Goal: Obtain resource: Download file/media

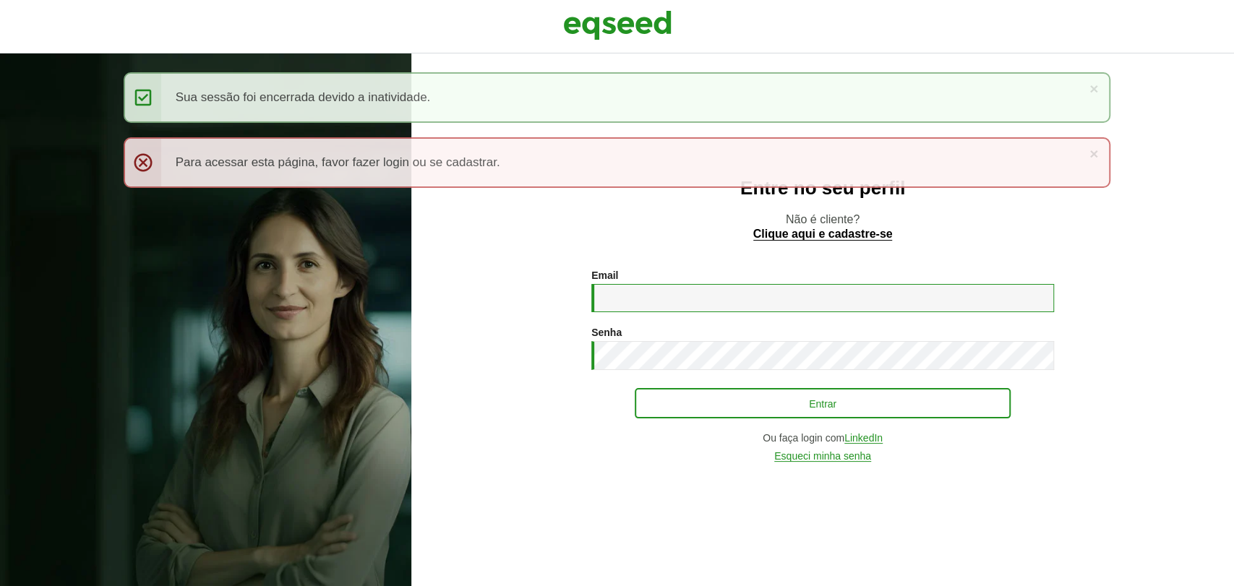
type input "**********"
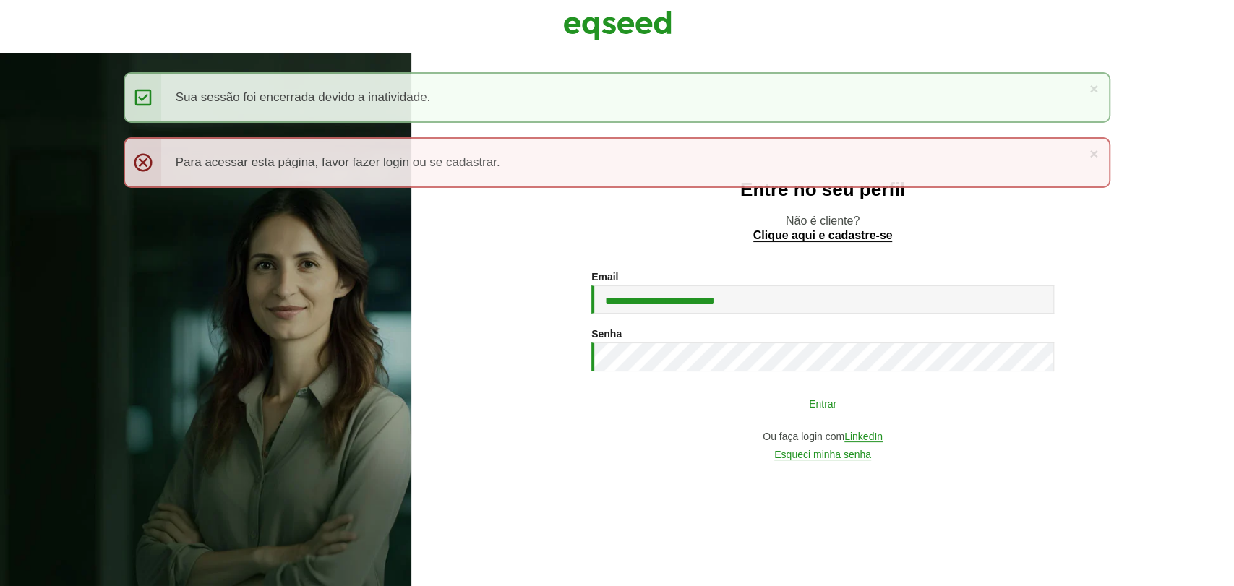
click at [741, 400] on button "Entrar" at bounding box center [822, 402] width 376 height 27
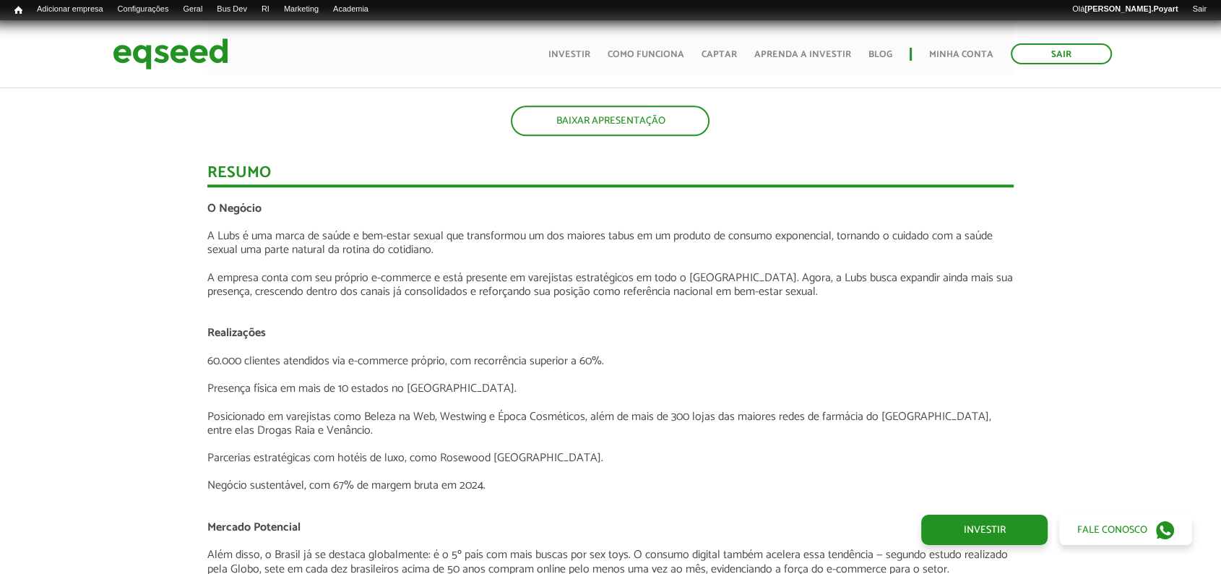
scroll to position [1445, 0]
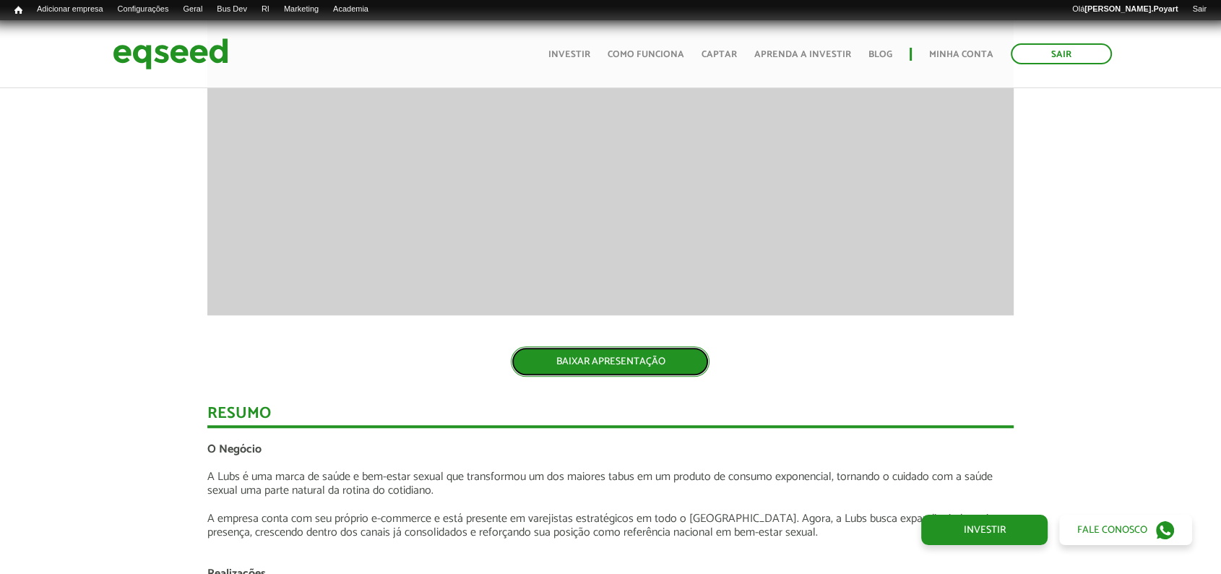
click at [627, 353] on link "BAIXAR APRESENTAÇÃO" at bounding box center [610, 361] width 199 height 30
